Goal: Find specific page/section: Find specific page/section

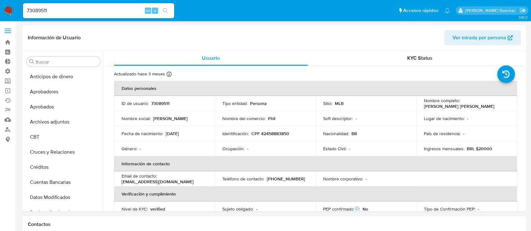
select select "10"
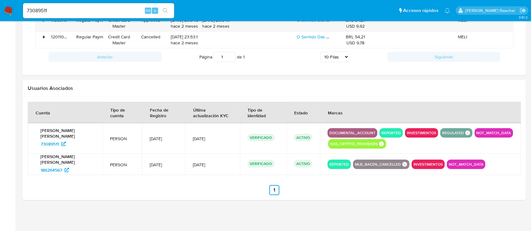
scroll to position [327, 0]
click at [129, 9] on input "73089511" at bounding box center [98, 11] width 151 height 8
paste input "225580946"
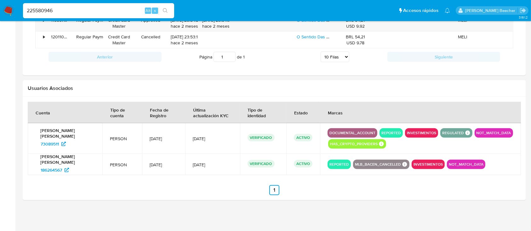
type input "225580946"
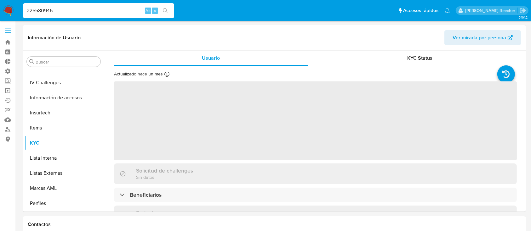
scroll to position [296, 0]
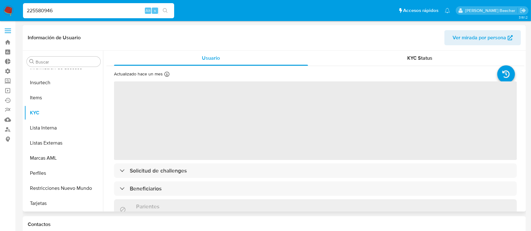
select select "10"
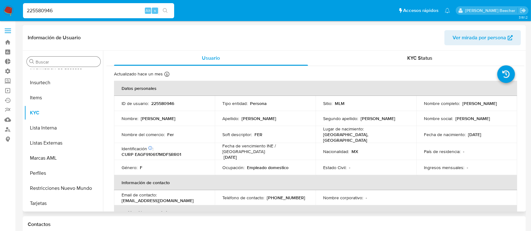
click at [64, 60] on input "Buscar" at bounding box center [67, 62] width 62 height 6
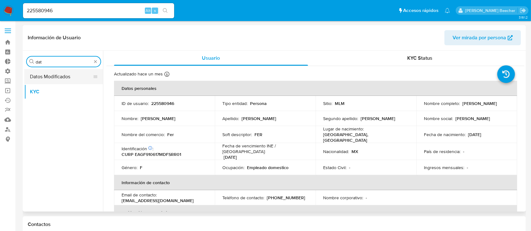
type input "dat"
click at [68, 78] on button "Datos Modificados" at bounding box center [61, 76] width 74 height 15
